Goal: Navigation & Orientation: Find specific page/section

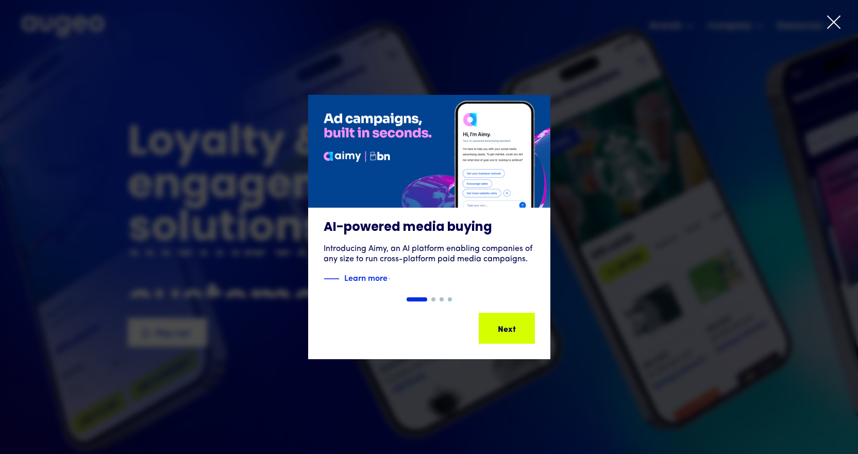
click at [836, 25] on icon at bounding box center [833, 22] width 12 height 12
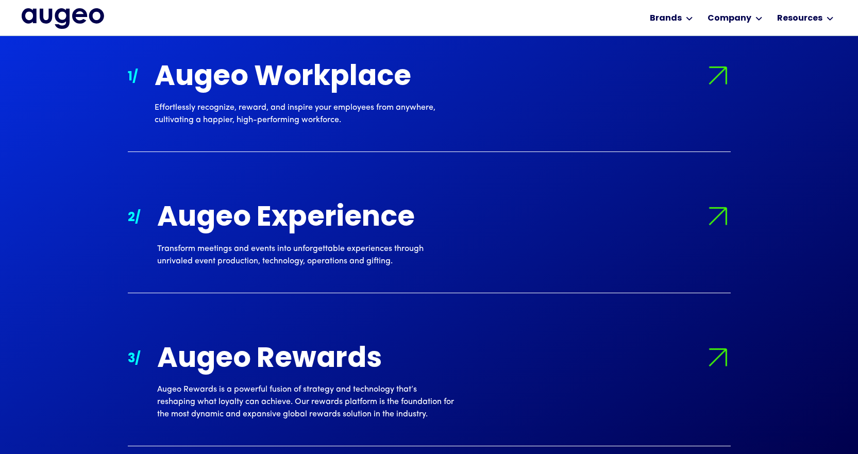
scroll to position [1038, 0]
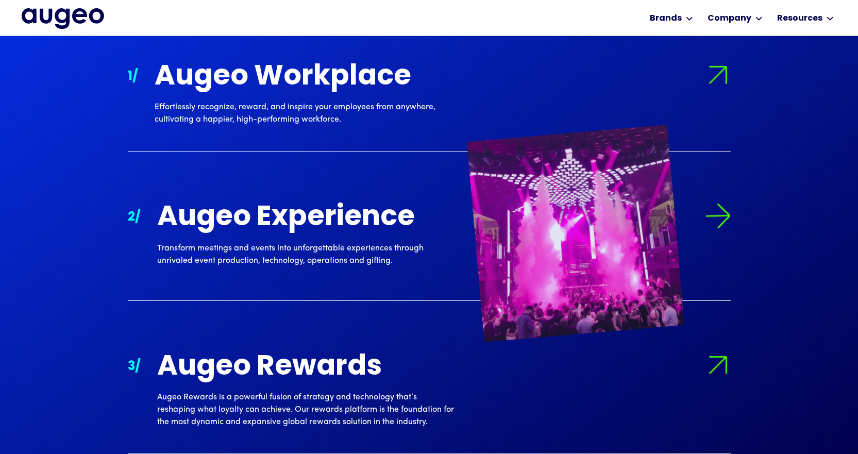
click at [210, 216] on div "Augeo Experience" at bounding box center [305, 218] width 297 height 30
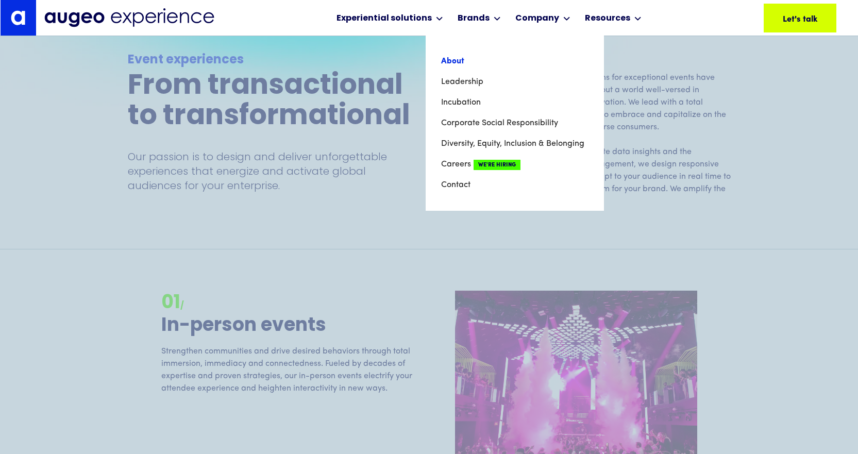
scroll to position [934, 0]
click at [458, 65] on link "About" at bounding box center [514, 61] width 147 height 21
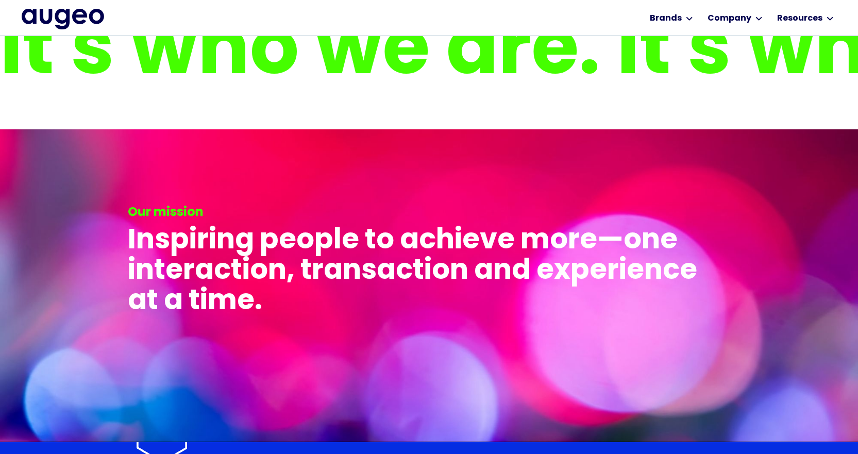
scroll to position [1973, 0]
